Goal: Entertainment & Leisure: Consume media (video, audio)

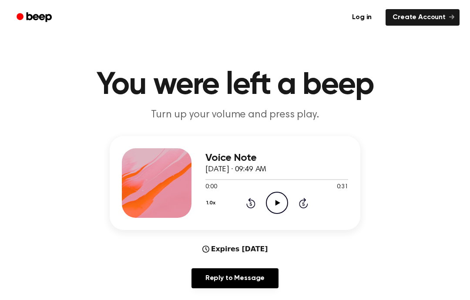
click at [277, 209] on icon "Play Audio" at bounding box center [277, 203] width 22 height 22
click at [278, 204] on icon at bounding box center [277, 203] width 4 height 6
click at [247, 210] on div "1.0x Rewind 5 seconds Play Audio Skip 5 seconds" at bounding box center [277, 203] width 143 height 22
click at [246, 212] on div "1.0x Rewind 5 seconds Play Audio Skip 5 seconds" at bounding box center [277, 203] width 143 height 22
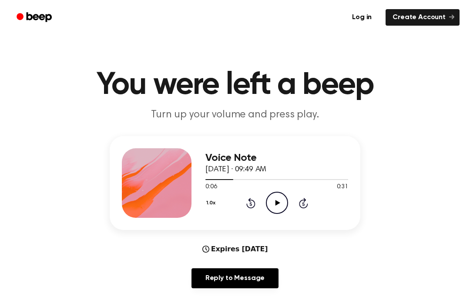
click at [246, 211] on div "1.0x Rewind 5 seconds Play Audio Skip 5 seconds" at bounding box center [277, 203] width 143 height 22
click at [249, 206] on icon "Rewind 5 seconds" at bounding box center [251, 203] width 10 height 11
click at [246, 207] on icon "Rewind 5 seconds" at bounding box center [251, 203] width 10 height 11
click at [248, 210] on div "1.0x Rewind 5 seconds Play Audio Skip 5 seconds" at bounding box center [277, 203] width 143 height 22
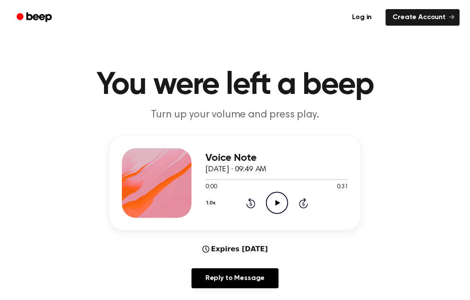
click at [252, 204] on icon at bounding box center [251, 203] width 2 height 3
click at [251, 204] on icon "Rewind 5 seconds" at bounding box center [251, 203] width 10 height 11
click at [250, 206] on icon at bounding box center [251, 203] width 2 height 3
click at [281, 199] on icon "Play Audio" at bounding box center [277, 203] width 22 height 22
